Goal: Task Accomplishment & Management: Use online tool/utility

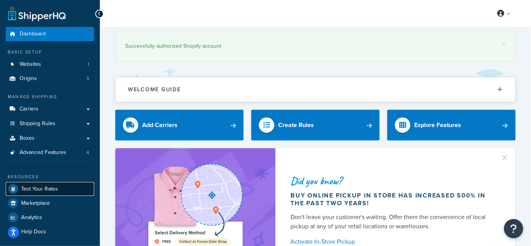
click at [57, 189] on span "Test Your Rates" at bounding box center [39, 189] width 37 height 7
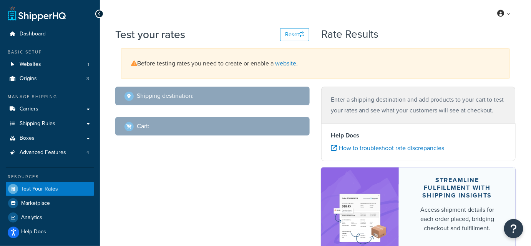
select select "[GEOGRAPHIC_DATA]"
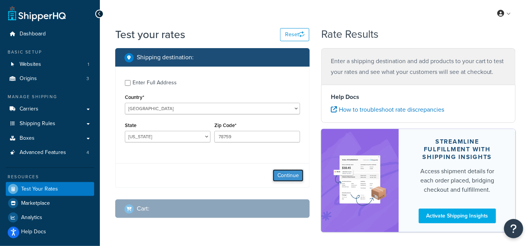
click at [288, 176] on button "Continue" at bounding box center [288, 175] width 31 height 12
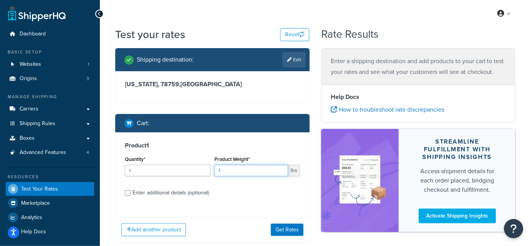
drag, startPoint x: 225, startPoint y: 171, endPoint x: 218, endPoint y: 171, distance: 6.5
click at [218, 171] on input "1" at bounding box center [252, 171] width 74 height 12
paste input "4.80"
type input "4.80"
click at [166, 193] on div "Enter additional details (optional)" at bounding box center [171, 192] width 77 height 11
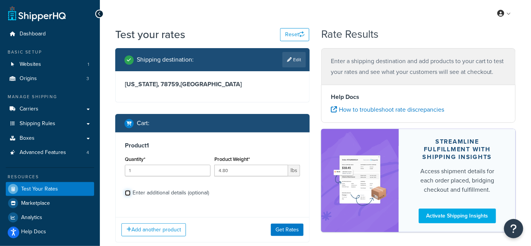
click at [131, 193] on input "Enter additional details (optional)" at bounding box center [128, 193] width 6 height 6
checkbox input "true"
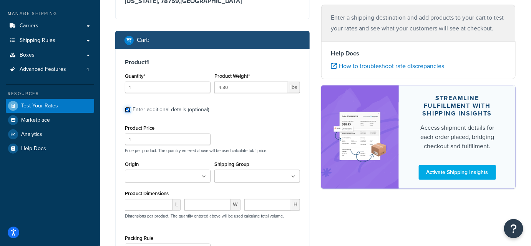
scroll to position [105, 0]
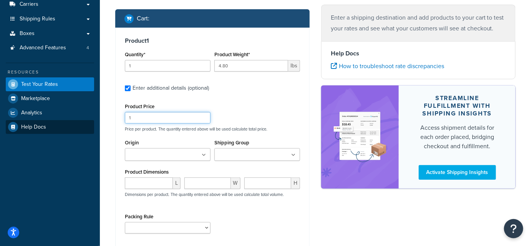
drag, startPoint x: 127, startPoint y: 118, endPoint x: 88, endPoint y: 121, distance: 38.9
click at [93, 120] on div "Dashboard Basic Setup Websites 1 Origins 3 Manage Shipping Carriers Carriers Al…" at bounding box center [265, 112] width 531 height 434
paste input "17.15"
type input "17.15"
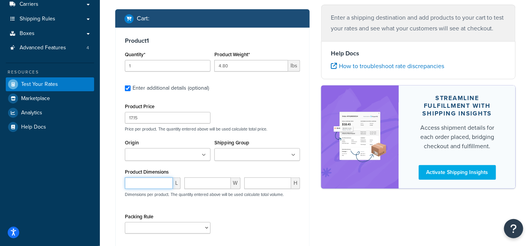
click at [155, 182] on input "number" at bounding box center [149, 183] width 48 height 12
drag, startPoint x: 155, startPoint y: 110, endPoint x: 131, endPoint y: 113, distance: 23.2
click at [131, 113] on div "Product Price 17.15" at bounding box center [168, 112] width 86 height 22
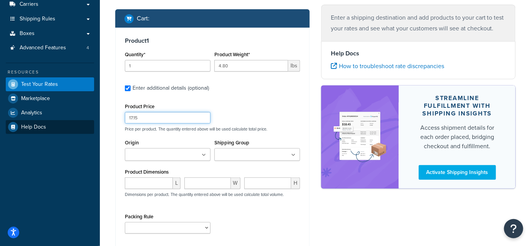
drag, startPoint x: 149, startPoint y: 122, endPoint x: 93, endPoint y: 123, distance: 55.8
click at [95, 123] on div "Dashboard Basic Setup Websites 1 Origins 3 Manage Shipping Carriers Carriers Al…" at bounding box center [265, 112] width 531 height 434
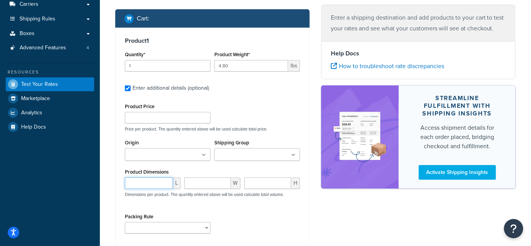
click at [135, 179] on input "number" at bounding box center [149, 183] width 48 height 12
paste input "17.15"
type input "17.15"
click at [202, 184] on input "number" at bounding box center [208, 183] width 46 height 12
paste input "13.75"
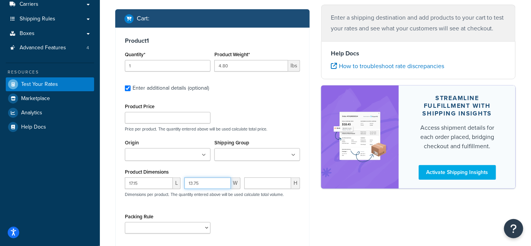
type input "13.75"
click at [278, 179] on input "number" at bounding box center [268, 183] width 47 height 12
paste input "3.75"
type input "3.75"
click at [163, 223] on select "test" at bounding box center [168, 228] width 86 height 12
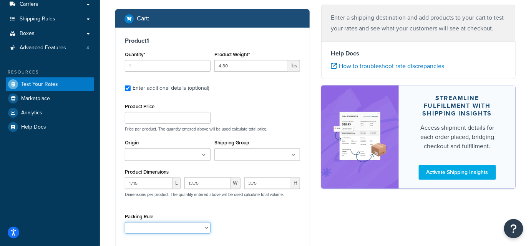
select select "65687"
click at [125, 222] on select "test" at bounding box center [168, 228] width 86 height 12
click at [162, 217] on div "Packing Rule test" at bounding box center [168, 222] width 86 height 22
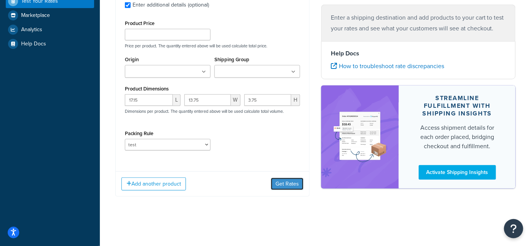
click at [284, 183] on button "Get Rates" at bounding box center [287, 184] width 33 height 12
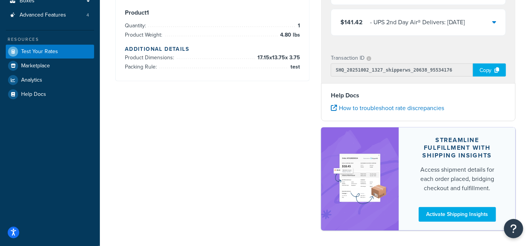
scroll to position [0, 0]
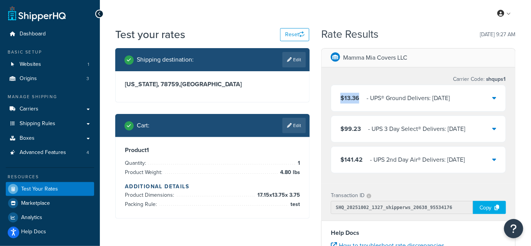
drag, startPoint x: 351, startPoint y: 98, endPoint x: 338, endPoint y: 98, distance: 12.3
click at [338, 98] on div "$13.36 ‌‌‍‍ - UPS® Ground Delivers: [DATE]" at bounding box center [418, 98] width 175 height 26
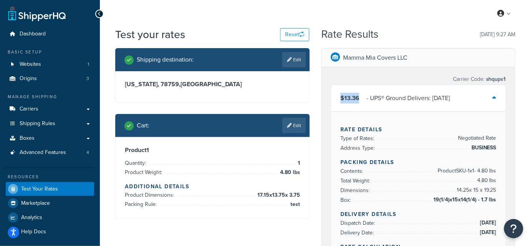
copy span "$13.36"
